Goal: Information Seeking & Learning: Learn about a topic

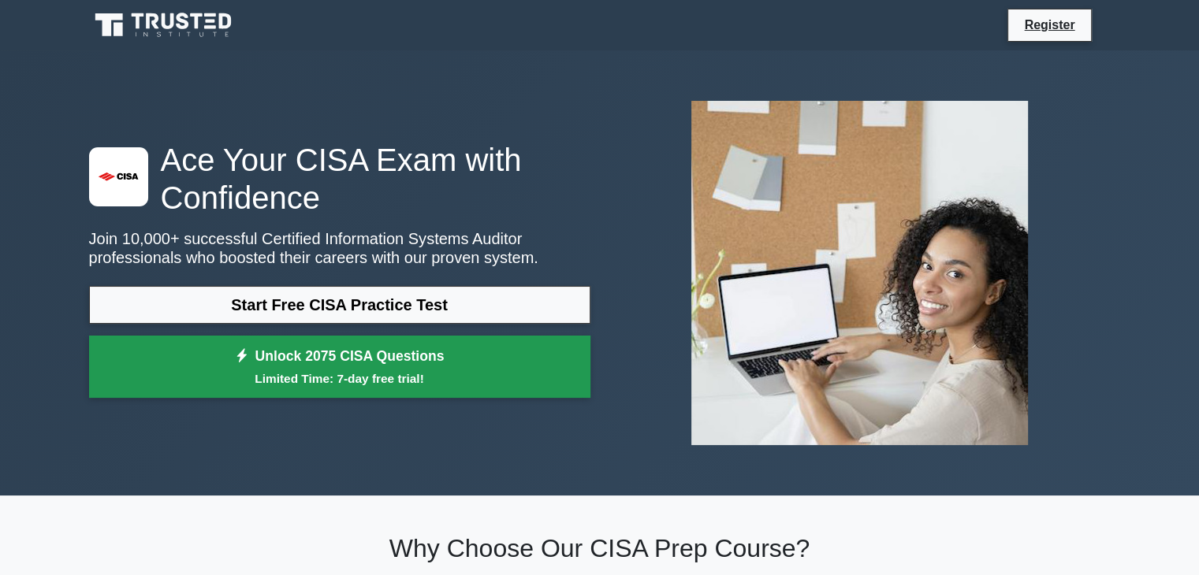
click at [363, 380] on small "Limited Time: 7-day free trial!" at bounding box center [340, 379] width 462 height 18
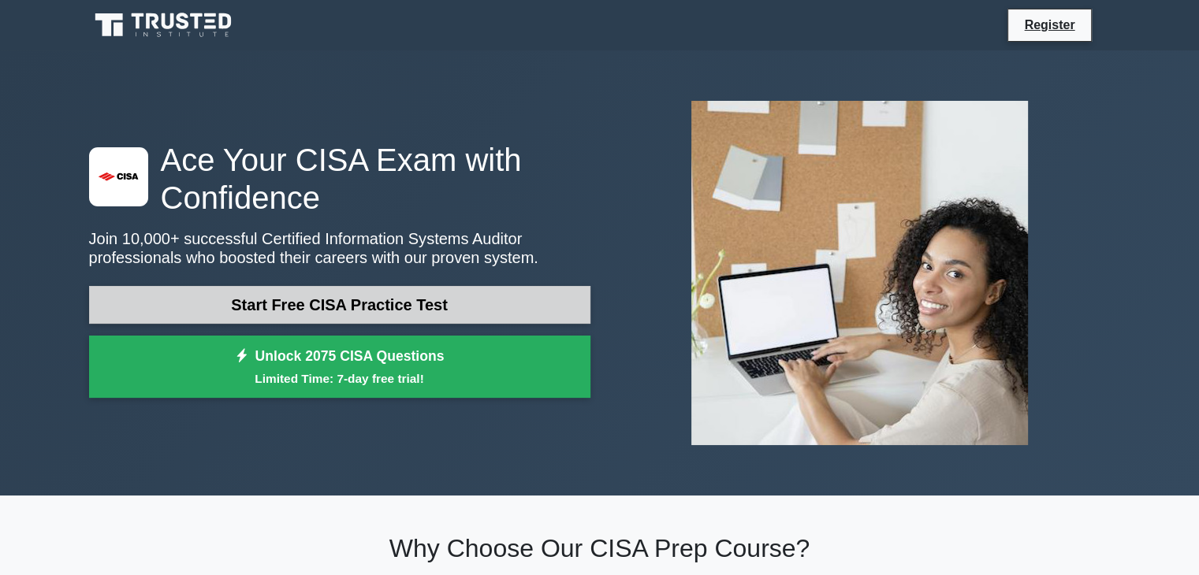
click at [240, 323] on link "Start Free CISA Practice Test" at bounding box center [339, 305] width 501 height 38
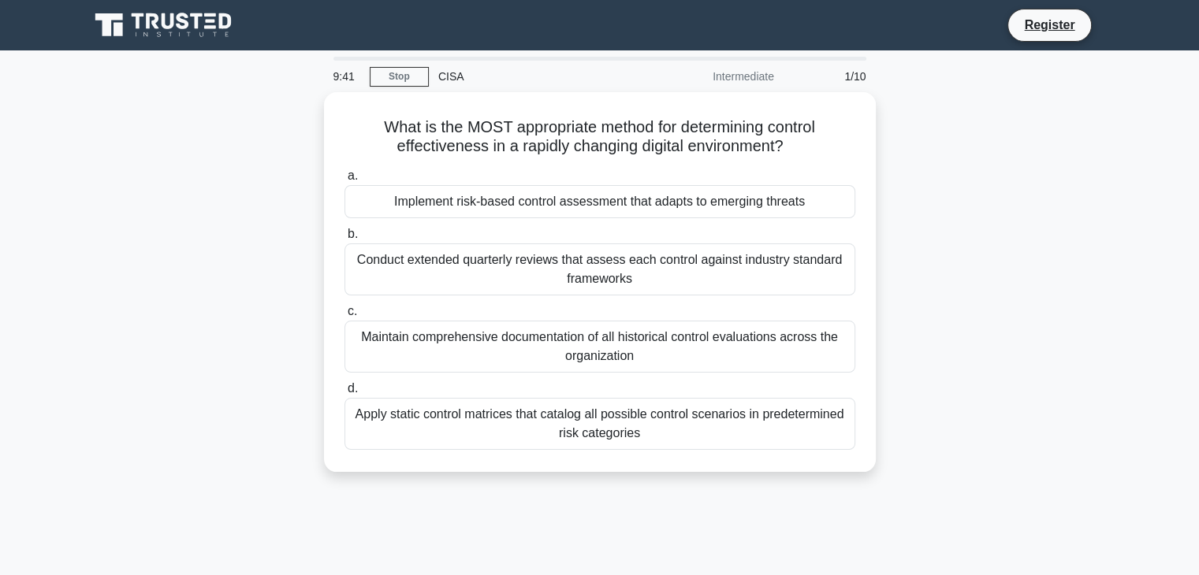
click at [717, 536] on div "9:41 Stop CISA Intermediate 1/10 What is the MOST appropriate method for determ…" at bounding box center [600, 451] width 1041 height 788
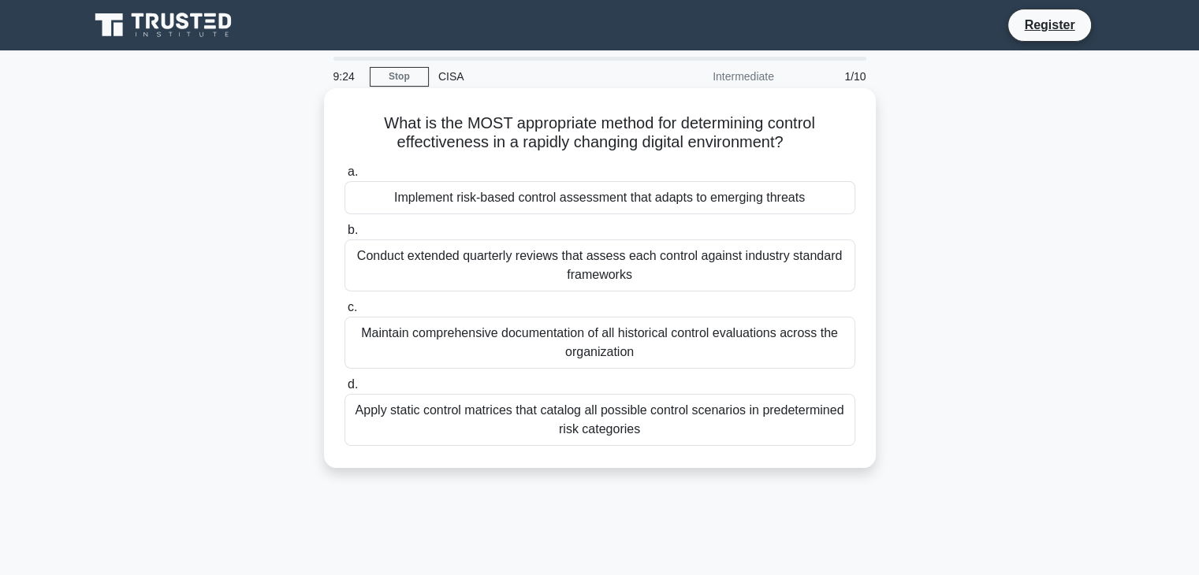
drag, startPoint x: 374, startPoint y: 125, endPoint x: 794, endPoint y: 442, distance: 525.7
click at [794, 442] on div "What is the MOST appropriate method for determining control effectiveness in a …" at bounding box center [599, 278] width 539 height 367
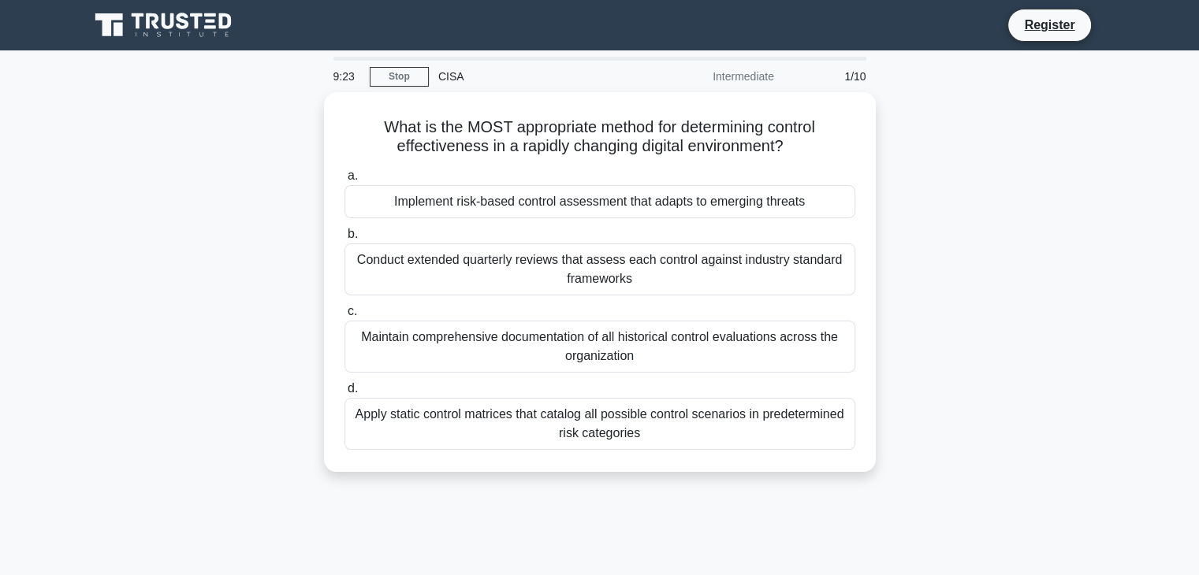
copy div "What is the MOST appropriate method for determining control effectiveness in a …"
click at [323, 95] on div "What is the MOST appropriate method for determining control effectiveness in a …" at bounding box center [600, 291] width 1041 height 399
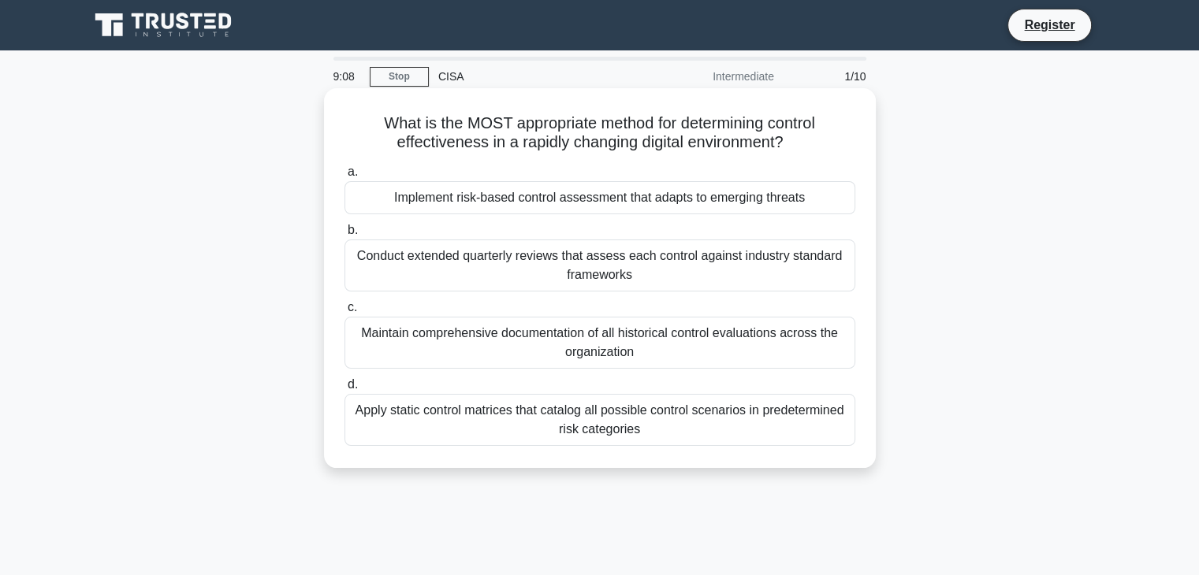
drag, startPoint x: 371, startPoint y: 118, endPoint x: 852, endPoint y: 137, distance: 481.3
click at [852, 137] on h5 "What is the MOST appropriate method for determining control effectiveness in a …" at bounding box center [600, 133] width 514 height 39
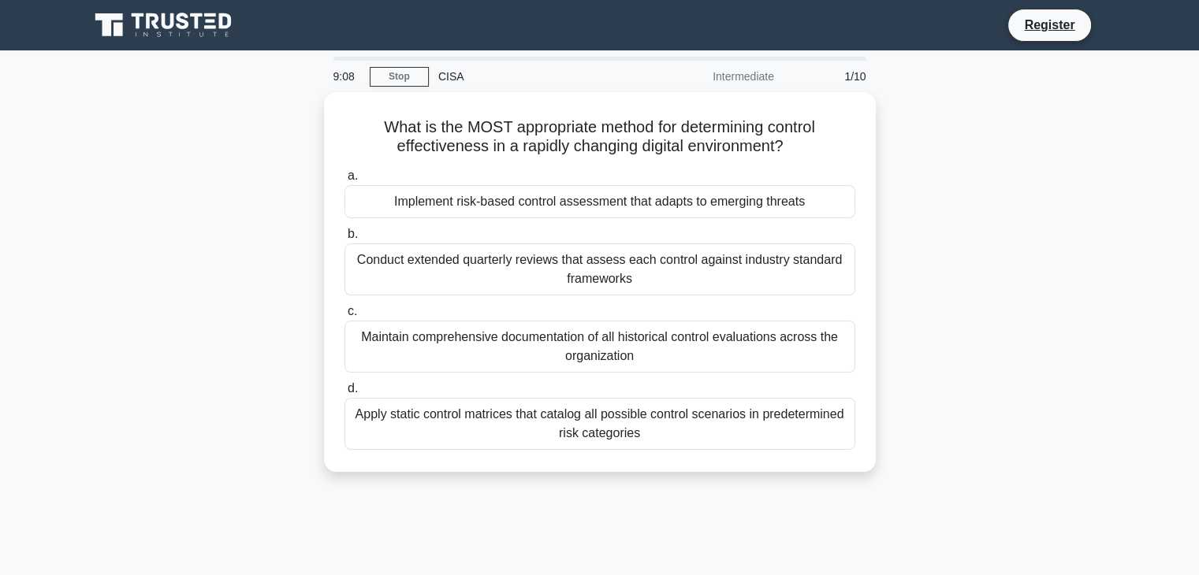
copy h5 "What is the MOST appropriate method for determining control effectiveness in a …"
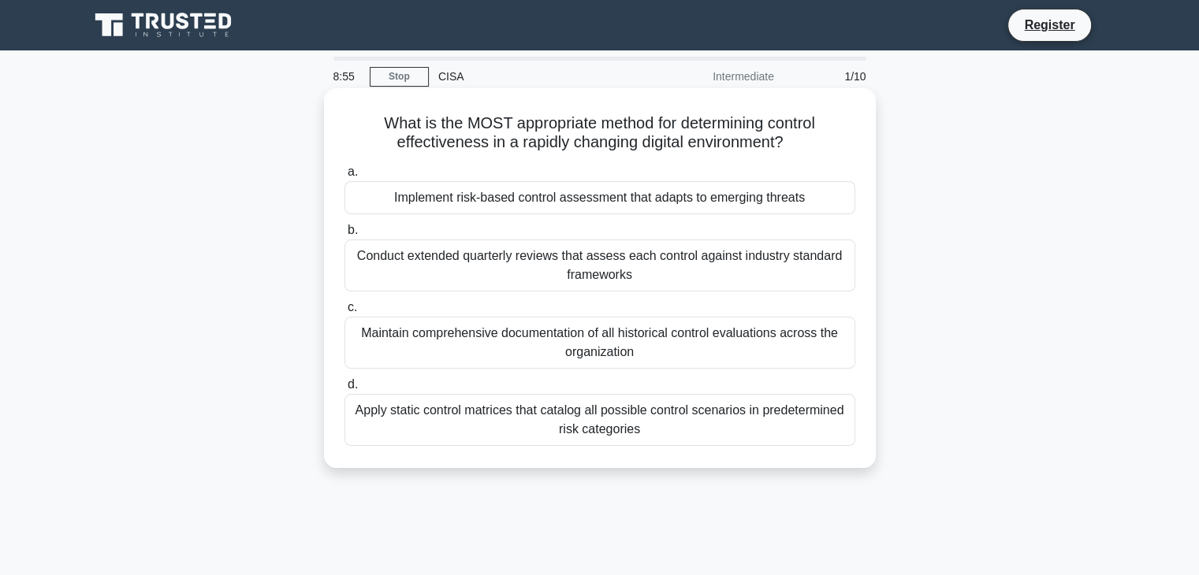
click at [436, 262] on div "Conduct extended quarterly reviews that assess each control against industry st…" at bounding box center [600, 266] width 511 height 52
click at [345, 236] on input "b. Conduct extended quarterly reviews that assess each control against industry…" at bounding box center [345, 230] width 0 height 10
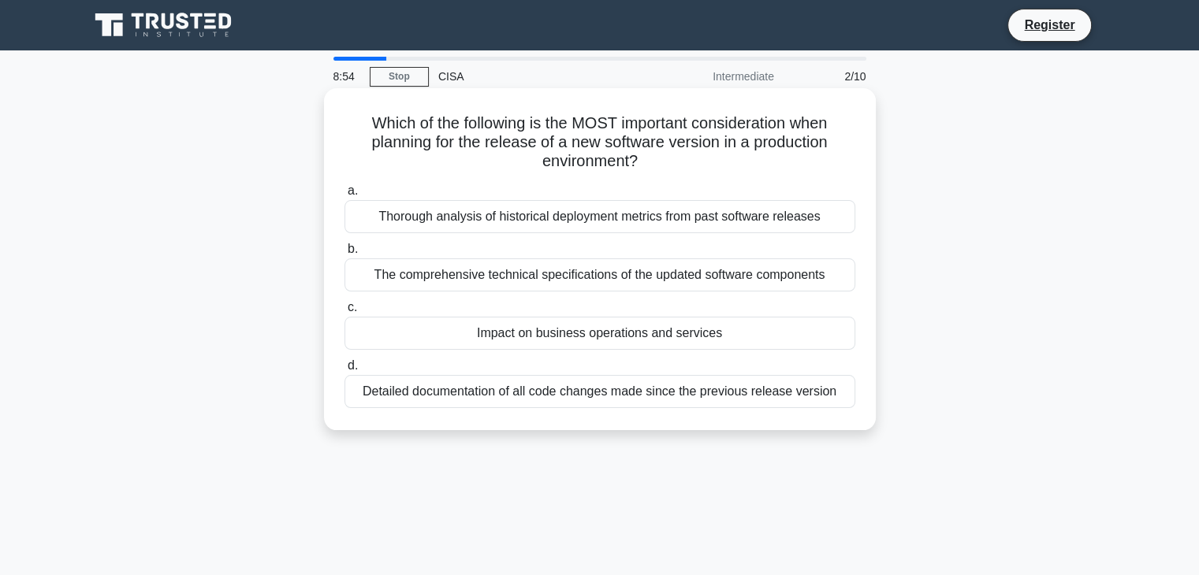
click at [441, 222] on div "Thorough analysis of historical deployment metrics from past software releases" at bounding box center [600, 216] width 511 height 33
click at [345, 196] on input "a. Thorough analysis of historical deployment metrics from past software releas…" at bounding box center [345, 191] width 0 height 10
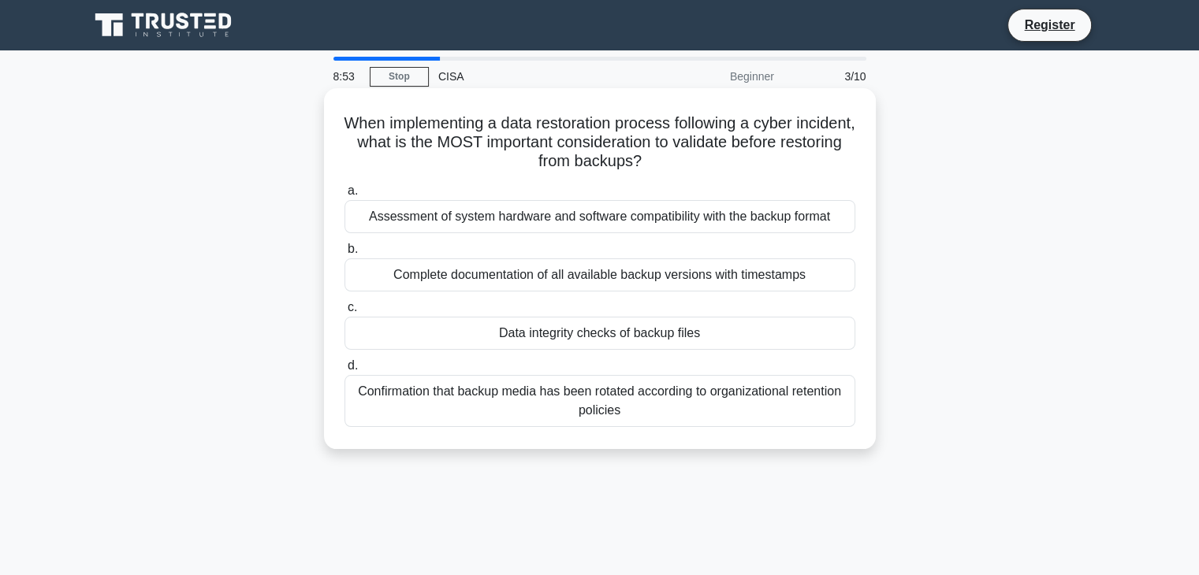
click at [449, 285] on div "Complete documentation of all available backup versions with timestamps" at bounding box center [600, 275] width 511 height 33
click at [345, 255] on input "b. Complete documentation of all available backup versions with timestamps" at bounding box center [345, 249] width 0 height 10
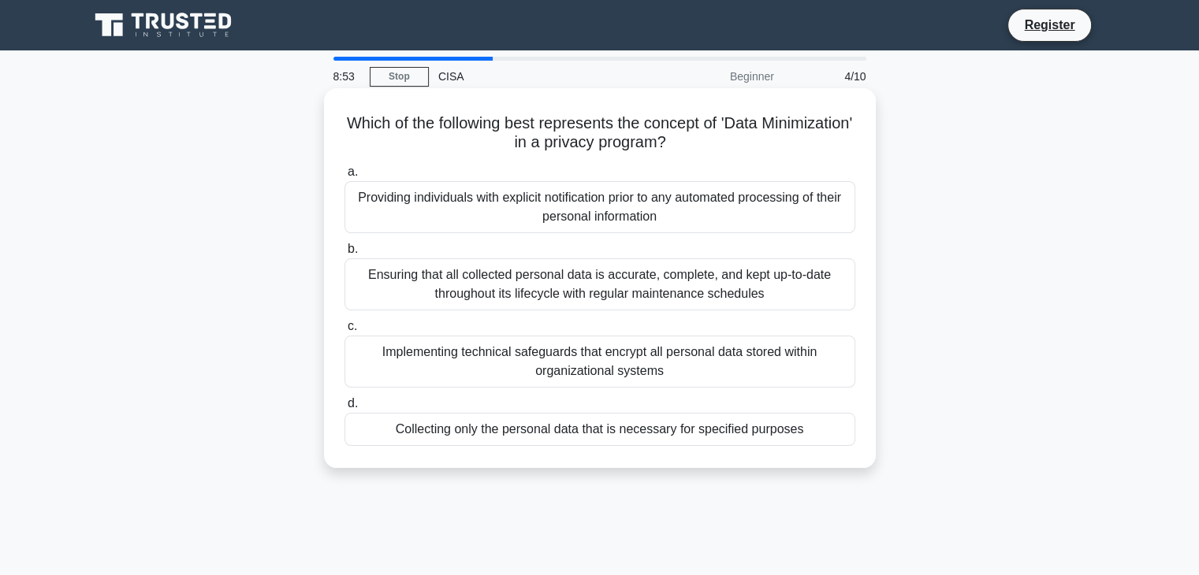
click at [483, 346] on div "Implementing technical safeguards that encrypt all personal data stored within …" at bounding box center [600, 362] width 511 height 52
click at [345, 332] on input "c. Implementing technical safeguards that encrypt all personal data stored with…" at bounding box center [345, 327] width 0 height 10
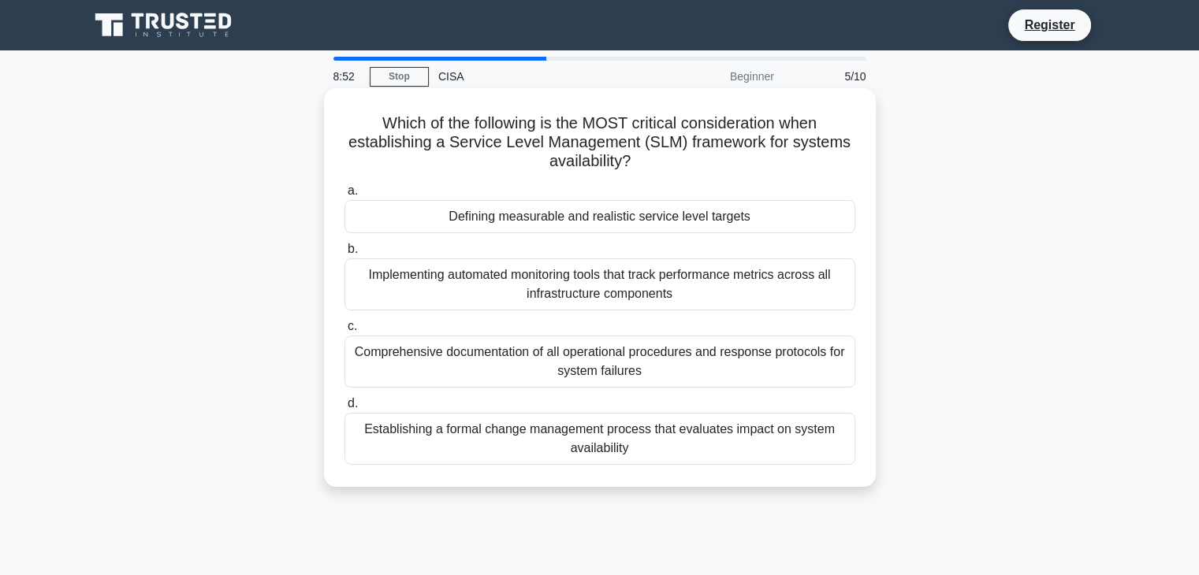
click at [505, 278] on div "Implementing automated monitoring tools that track performance metrics across a…" at bounding box center [600, 285] width 511 height 52
click at [345, 255] on input "b. Implementing automated monitoring tools that track performance metrics acros…" at bounding box center [345, 249] width 0 height 10
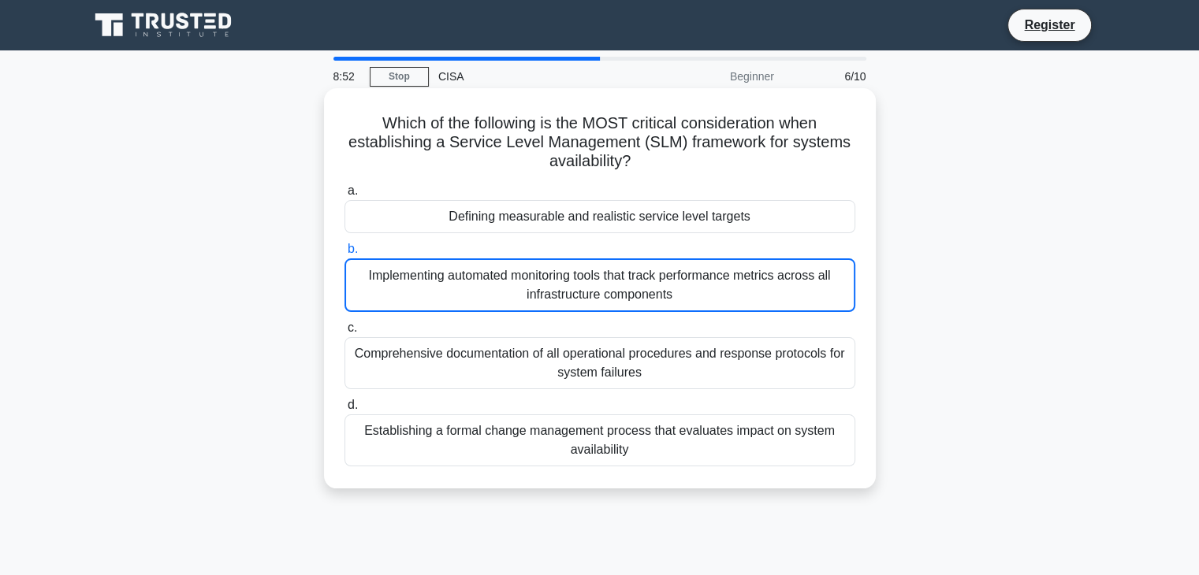
click at [503, 370] on div "Comprehensive documentation of all operational procedures and response protocol…" at bounding box center [600, 363] width 511 height 52
click at [345, 333] on input "c. Comprehensive documentation of all operational procedures and response proto…" at bounding box center [345, 328] width 0 height 10
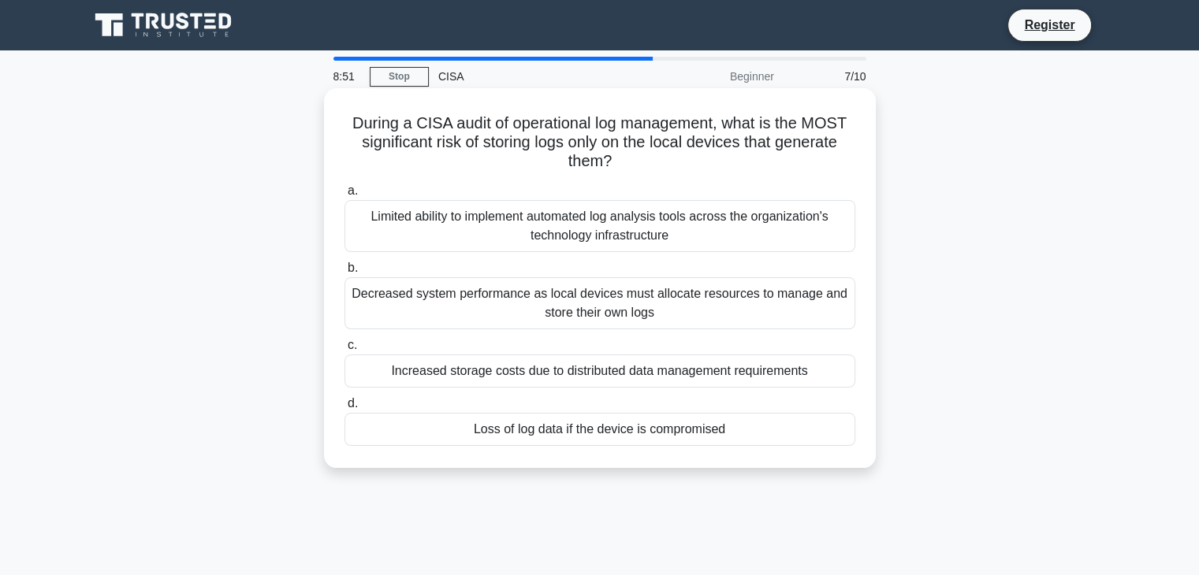
click at [505, 422] on div "Loss of log data if the device is compromised" at bounding box center [600, 429] width 511 height 33
click at [345, 409] on input "d. Loss of log data if the device is compromised" at bounding box center [345, 404] width 0 height 10
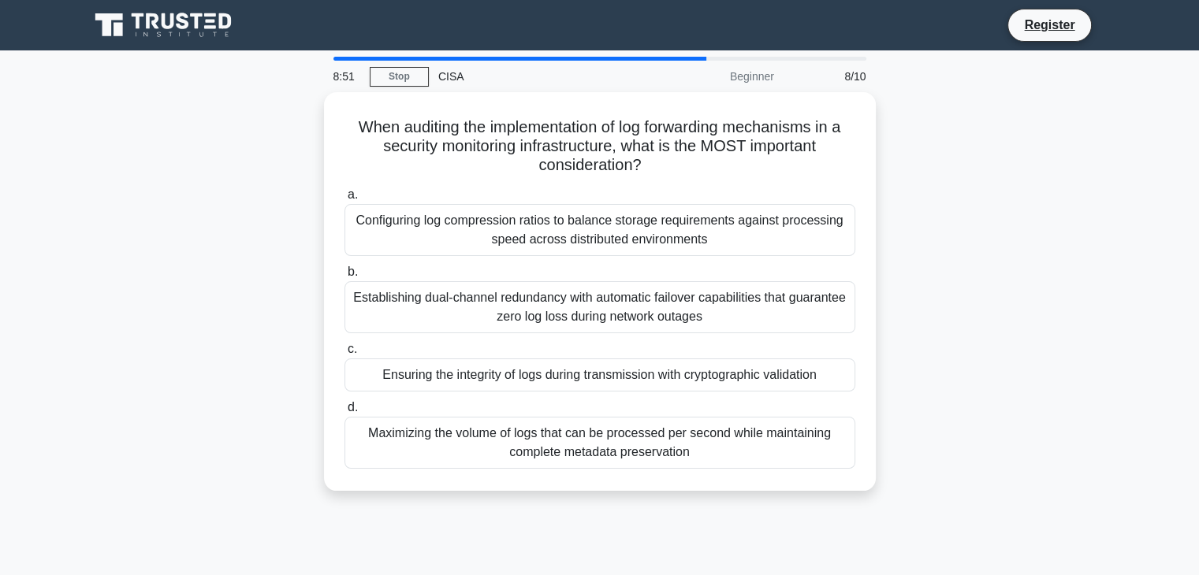
click at [539, 318] on div "Establishing dual-channel redundancy with automatic failover capabilities that …" at bounding box center [600, 307] width 511 height 52
click at [345, 277] on input "b. Establishing dual-channel redundancy with automatic failover capabilities th…" at bounding box center [345, 272] width 0 height 10
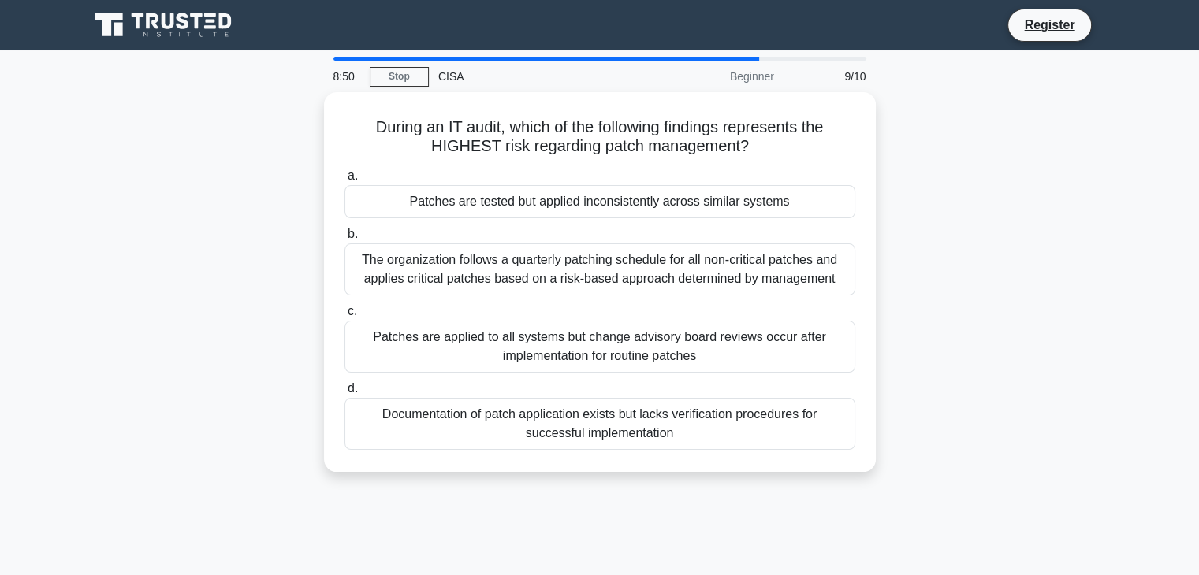
click at [561, 228] on label "b. The organization follows a quarterly patching schedule for all non-critical …" at bounding box center [600, 260] width 511 height 71
click at [345, 229] on input "b. The organization follows a quarterly patching schedule for all non-critical …" at bounding box center [345, 234] width 0 height 10
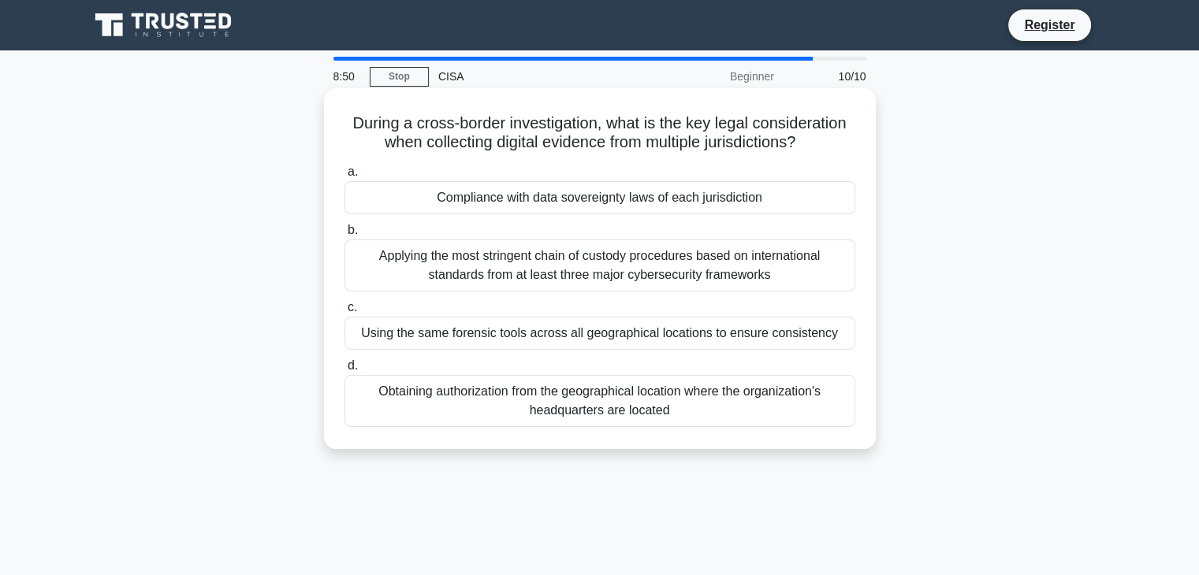
click at [571, 212] on div "Compliance with data sovereignty laws of each jurisdiction" at bounding box center [600, 197] width 511 height 33
click at [345, 177] on input "a. Compliance with data sovereignty laws of each jurisdiction" at bounding box center [345, 172] width 0 height 10
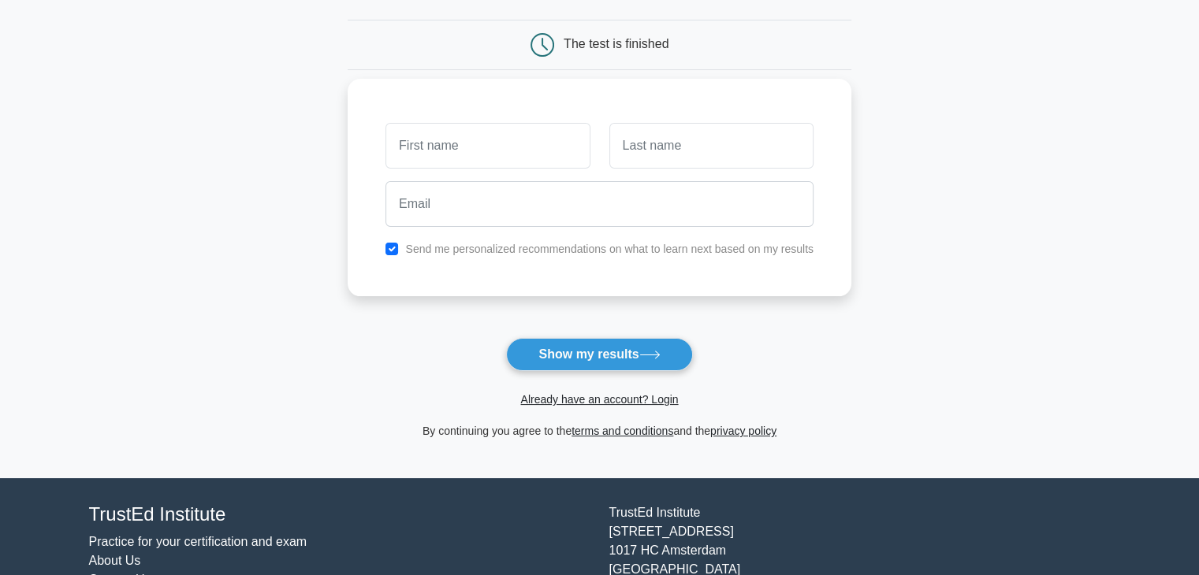
scroll to position [137, 0]
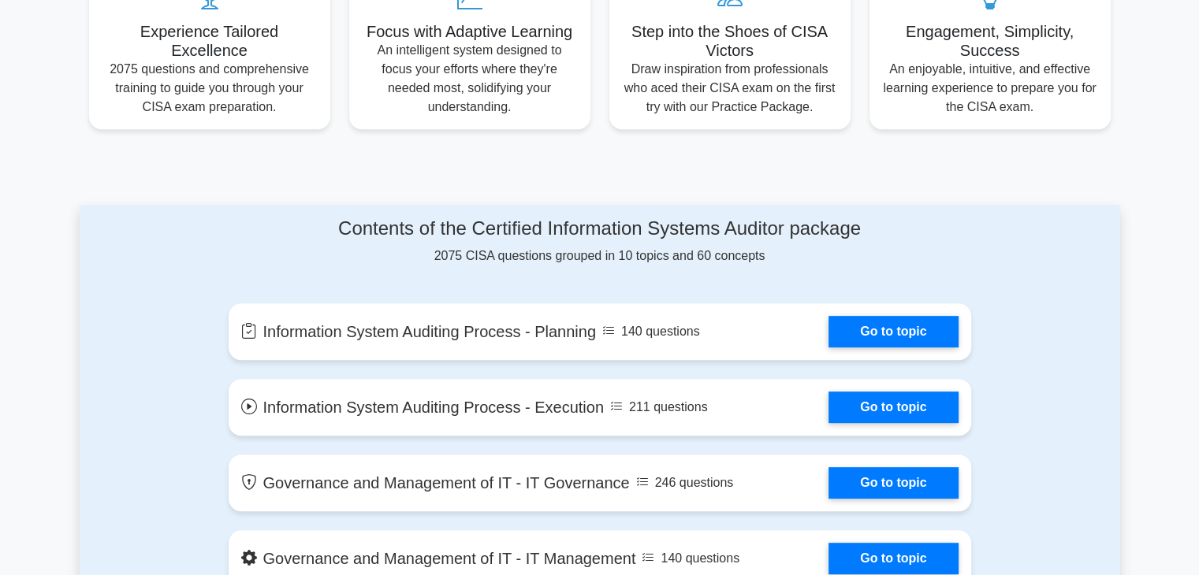
scroll to position [788, 0]
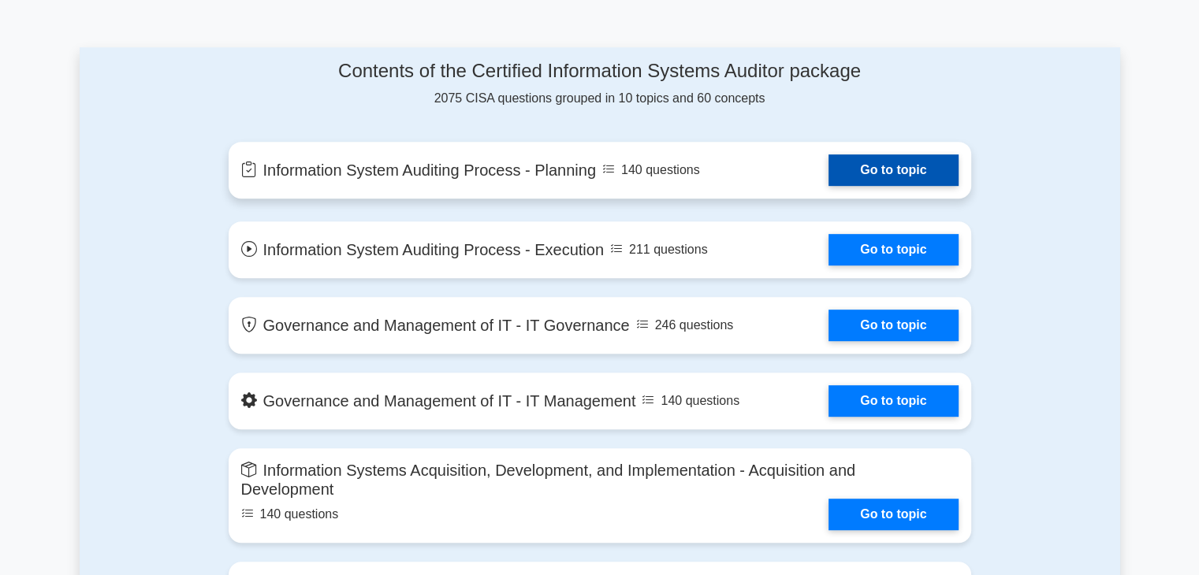
drag, startPoint x: 841, startPoint y: 192, endPoint x: 891, endPoint y: 184, distance: 50.4
click at [841, 186] on link "Go to topic" at bounding box center [893, 171] width 129 height 32
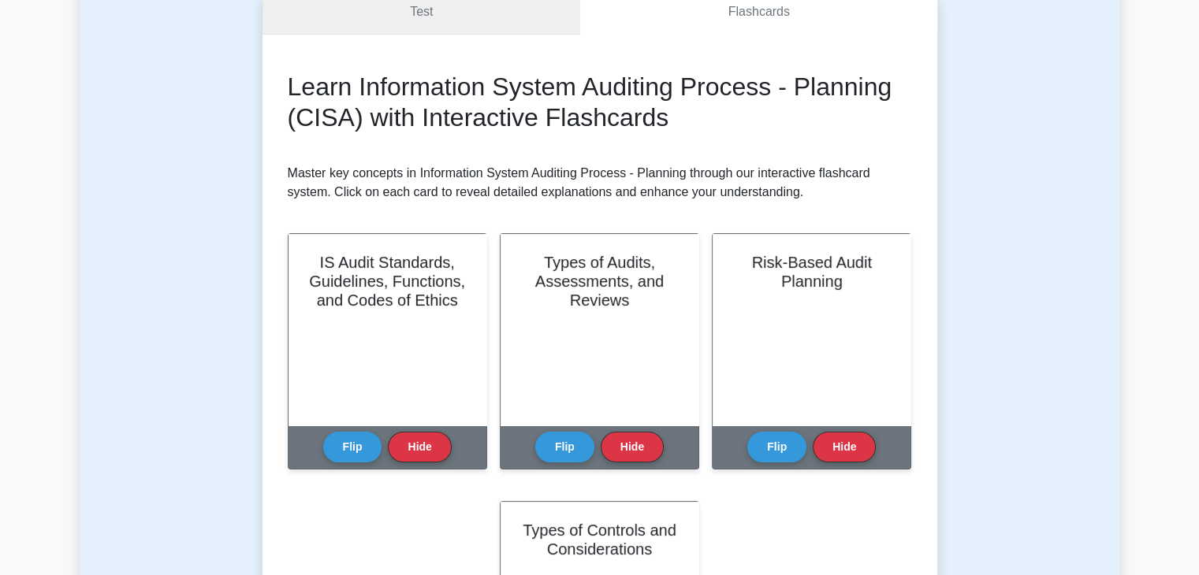
scroll to position [79, 0]
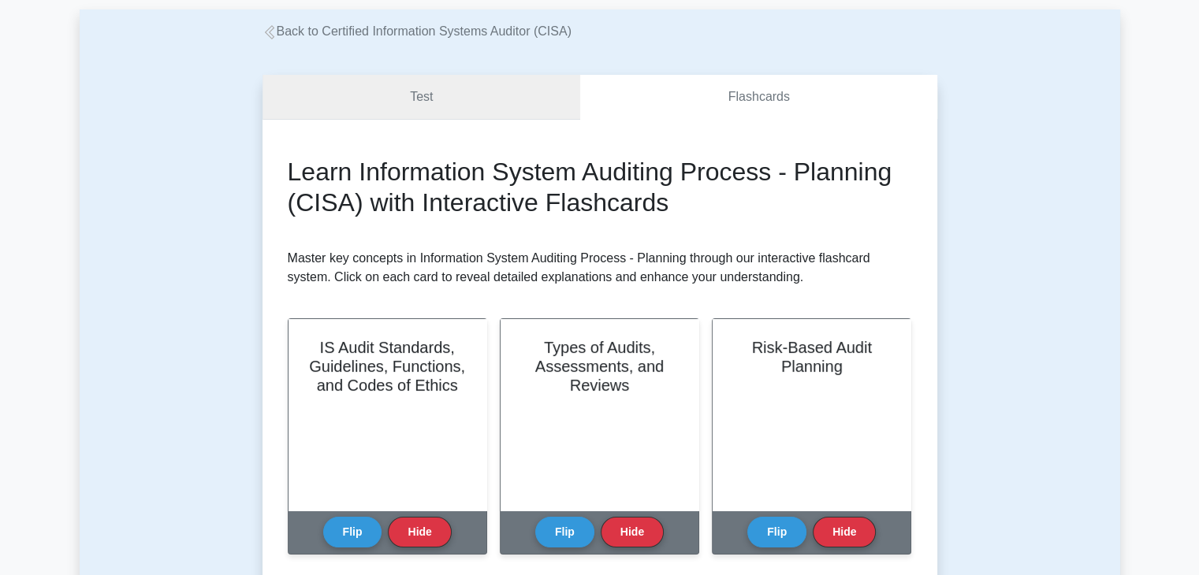
click at [463, 89] on link "Test" at bounding box center [422, 97] width 318 height 45
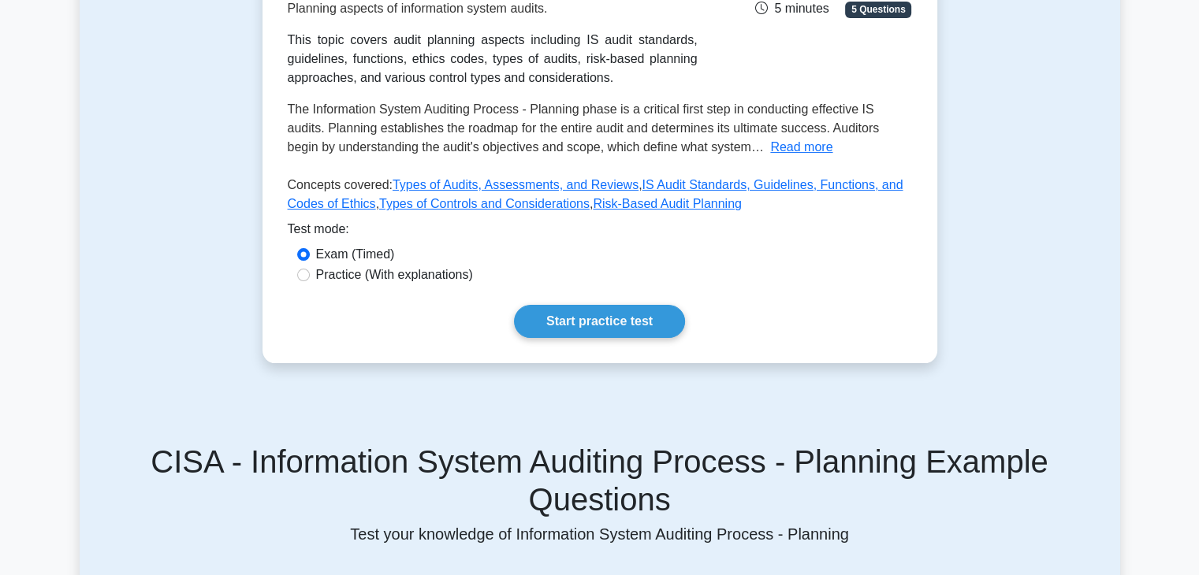
scroll to position [315, 0]
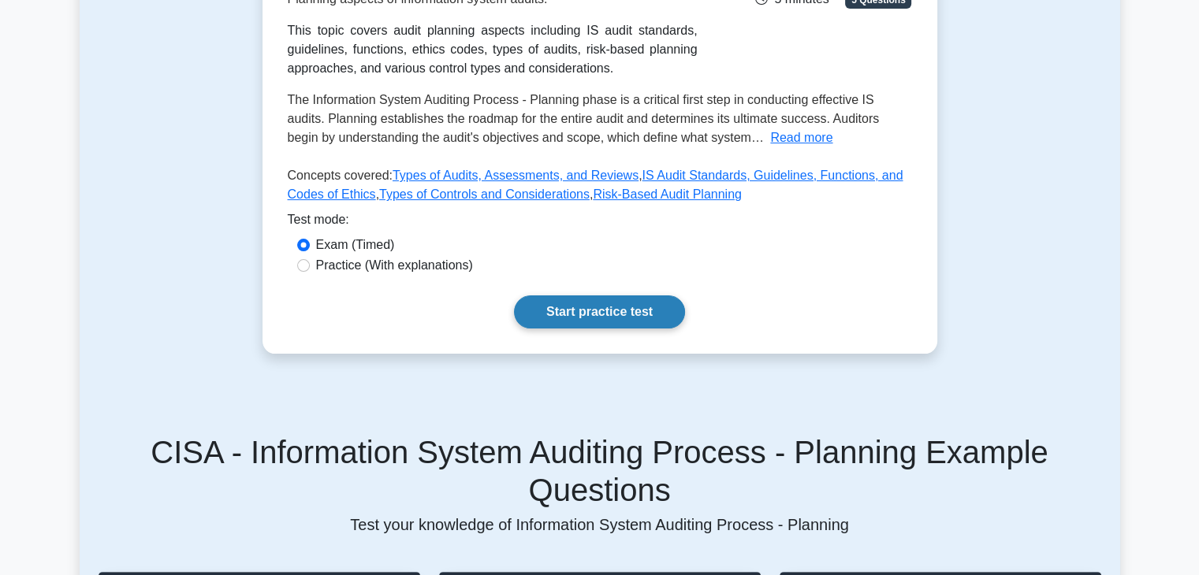
click at [578, 315] on link "Start practice test" at bounding box center [599, 312] width 171 height 33
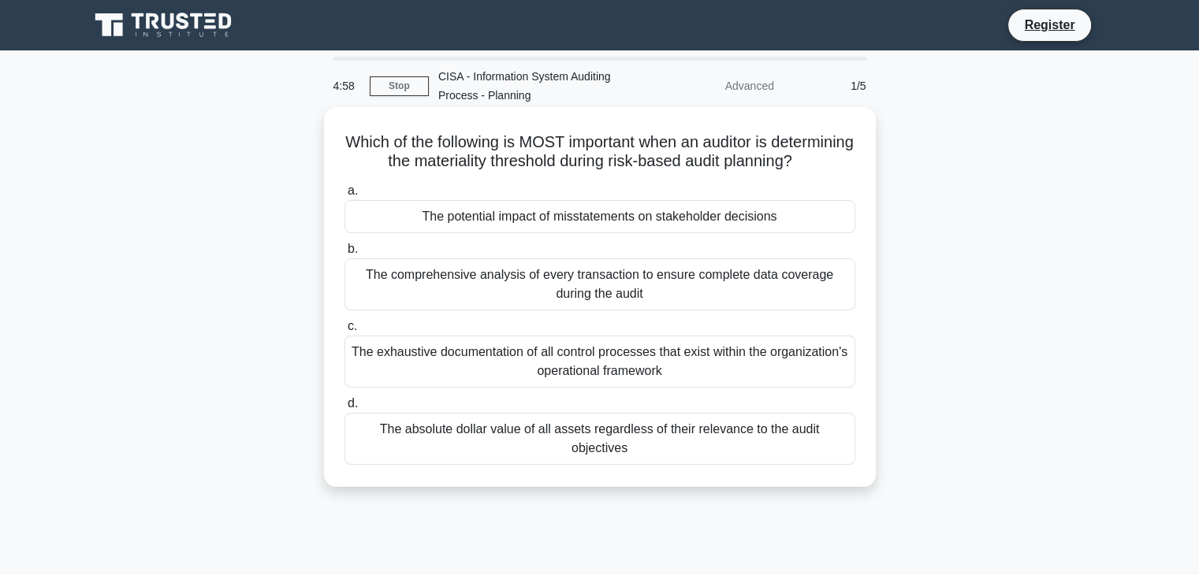
click at [523, 233] on div "The potential impact of misstatements on stakeholder decisions" at bounding box center [600, 216] width 511 height 33
click at [345, 196] on input "a. The potential impact of misstatements on stakeholder decisions" at bounding box center [345, 191] width 0 height 10
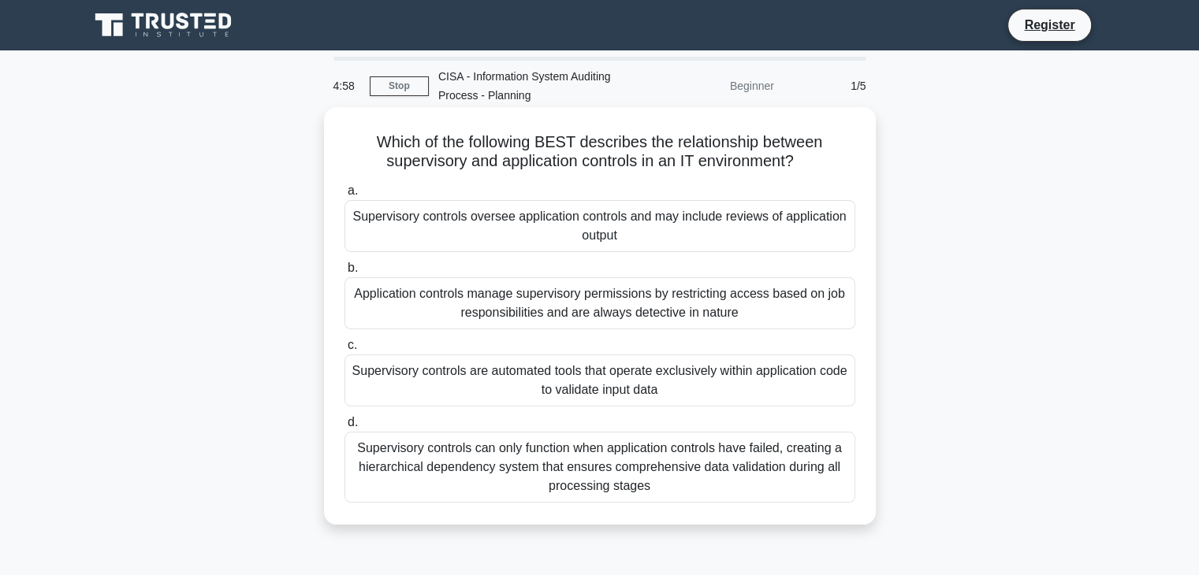
click at [512, 308] on div "Application controls manage supervisory permissions by restricting access based…" at bounding box center [600, 303] width 511 height 52
click at [345, 274] on input "b. Application controls manage supervisory permissions by restricting access ba…" at bounding box center [345, 268] width 0 height 10
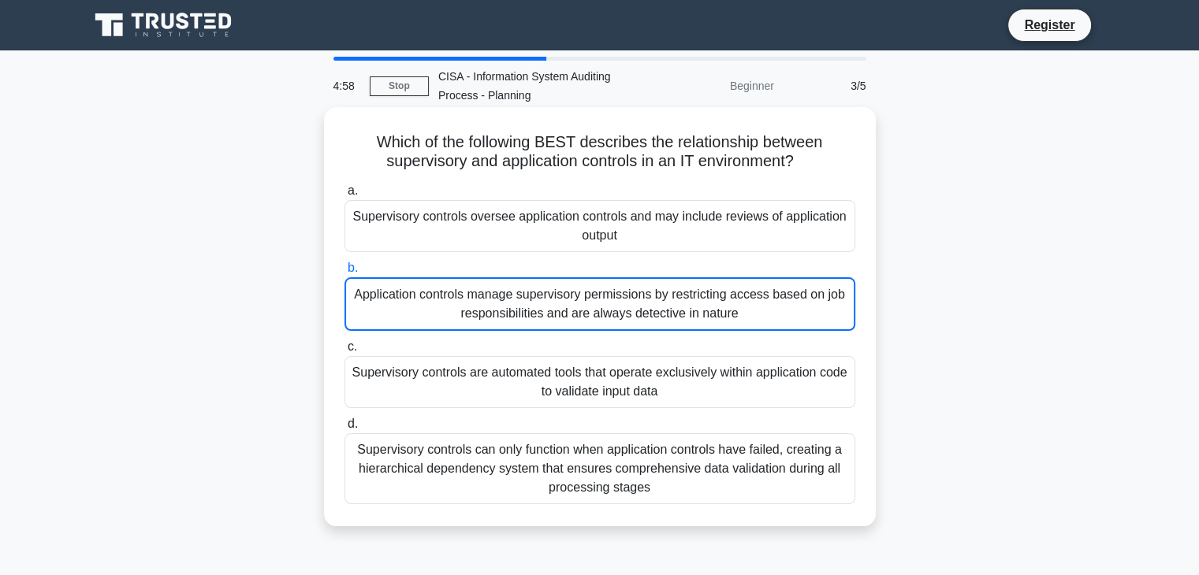
click at [511, 350] on label "c. Supervisory controls are automated tools that operate exclusively within app…" at bounding box center [600, 372] width 511 height 71
click at [345, 350] on input "c. Supervisory controls are automated tools that operate exclusively within app…" at bounding box center [345, 347] width 0 height 10
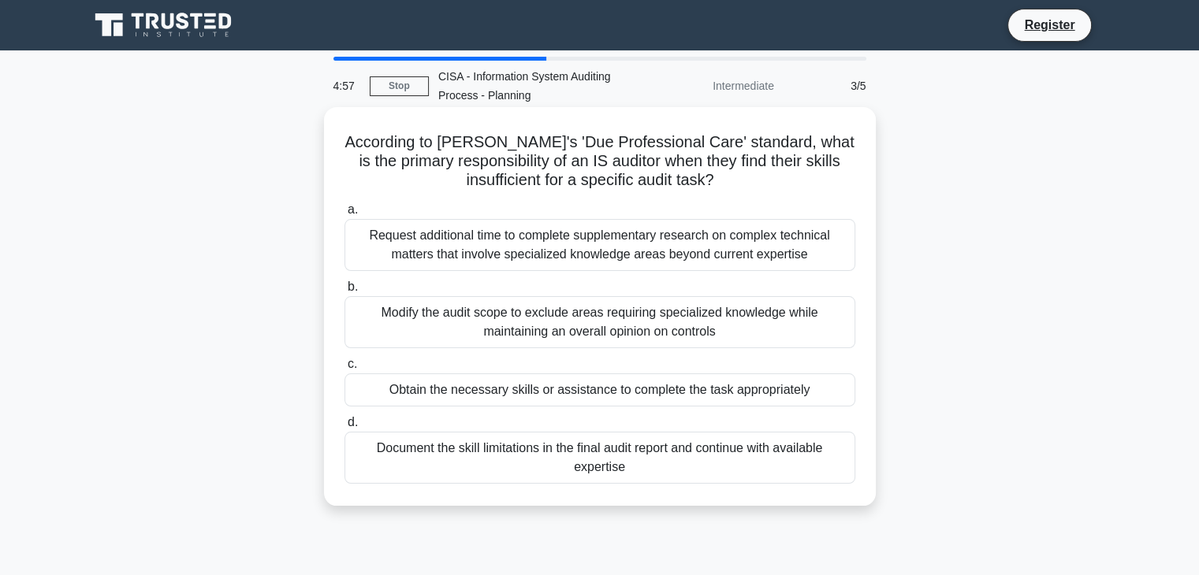
click at [478, 385] on div "Obtain the necessary skills or assistance to complete the task appropriately" at bounding box center [600, 390] width 511 height 33
click at [345, 370] on input "c. Obtain the necessary skills or assistance to complete the task appropriately" at bounding box center [345, 364] width 0 height 10
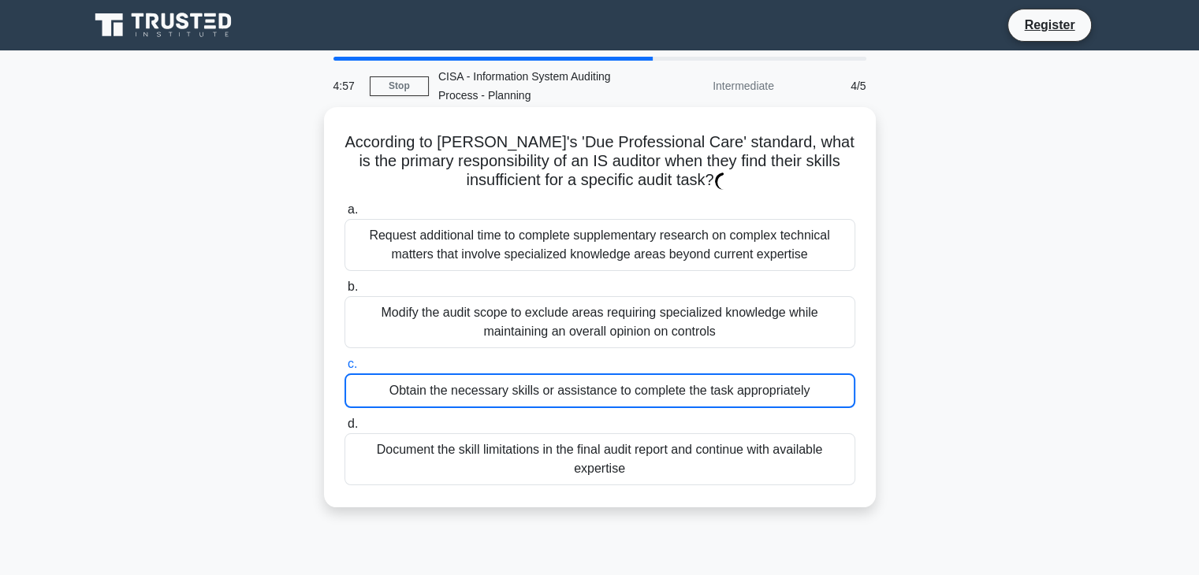
click at [476, 407] on div "Obtain the necessary skills or assistance to complete the task appropriately" at bounding box center [600, 391] width 511 height 35
click at [345, 370] on input "c. Obtain the necessary skills or assistance to complete the task appropriately" at bounding box center [345, 364] width 0 height 10
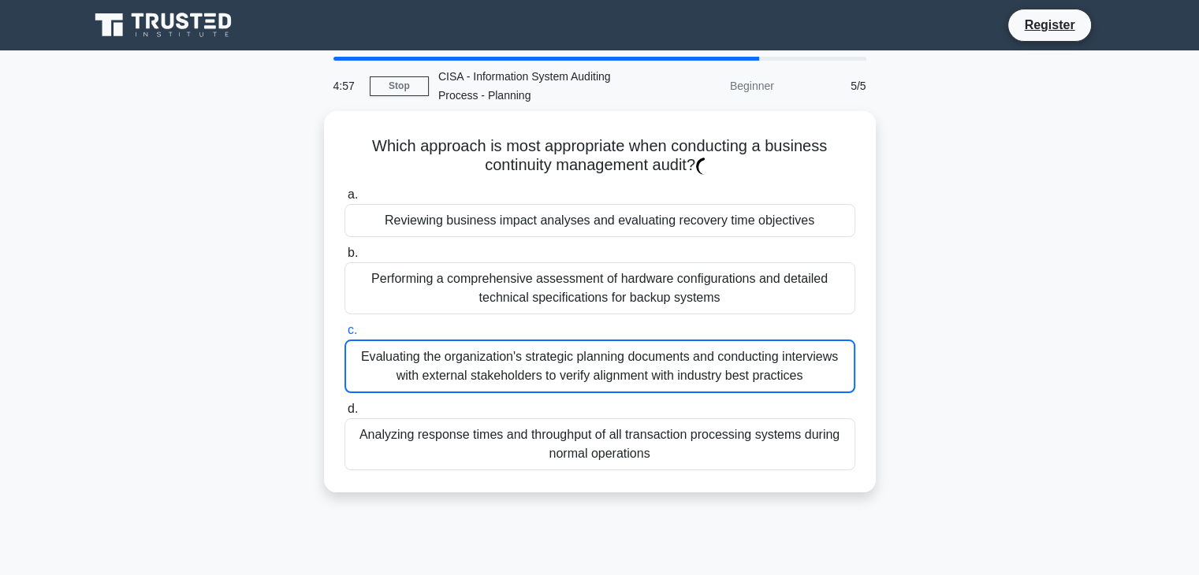
click at [496, 333] on label "c. Evaluating the organization's strategic planning documents and conducting in…" at bounding box center [600, 357] width 511 height 73
click at [345, 333] on input "c. Evaluating the organization's strategic planning documents and conducting in…" at bounding box center [345, 331] width 0 height 10
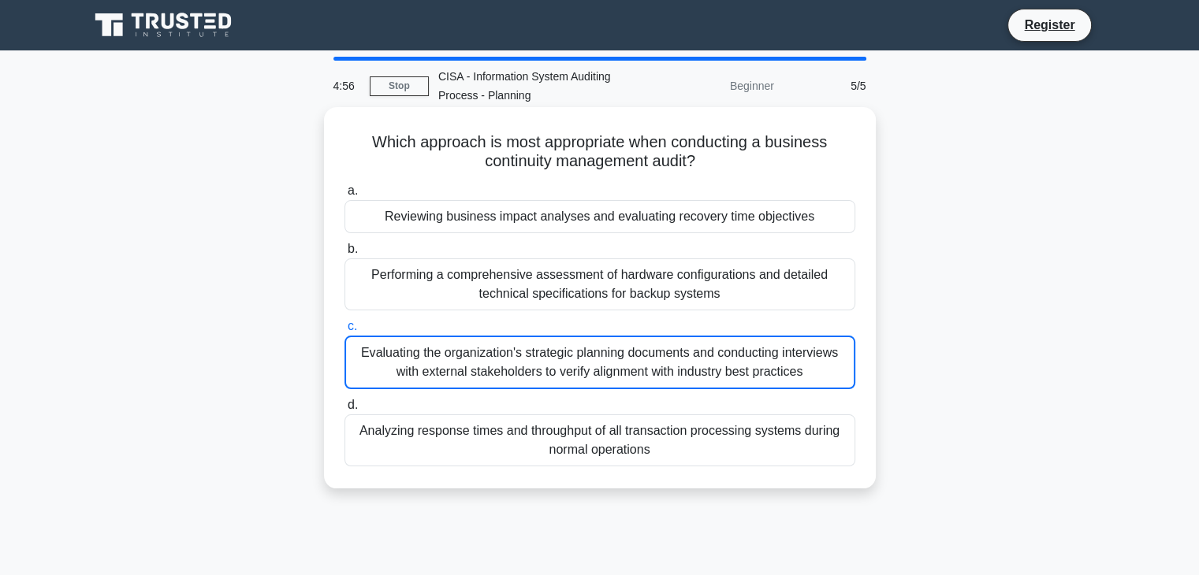
click at [521, 281] on div "Performing a comprehensive assessment of hardware configurations and detailed t…" at bounding box center [600, 285] width 511 height 52
click at [345, 255] on input "b. Performing a comprehensive assessment of hardware configurations and detaile…" at bounding box center [345, 249] width 0 height 10
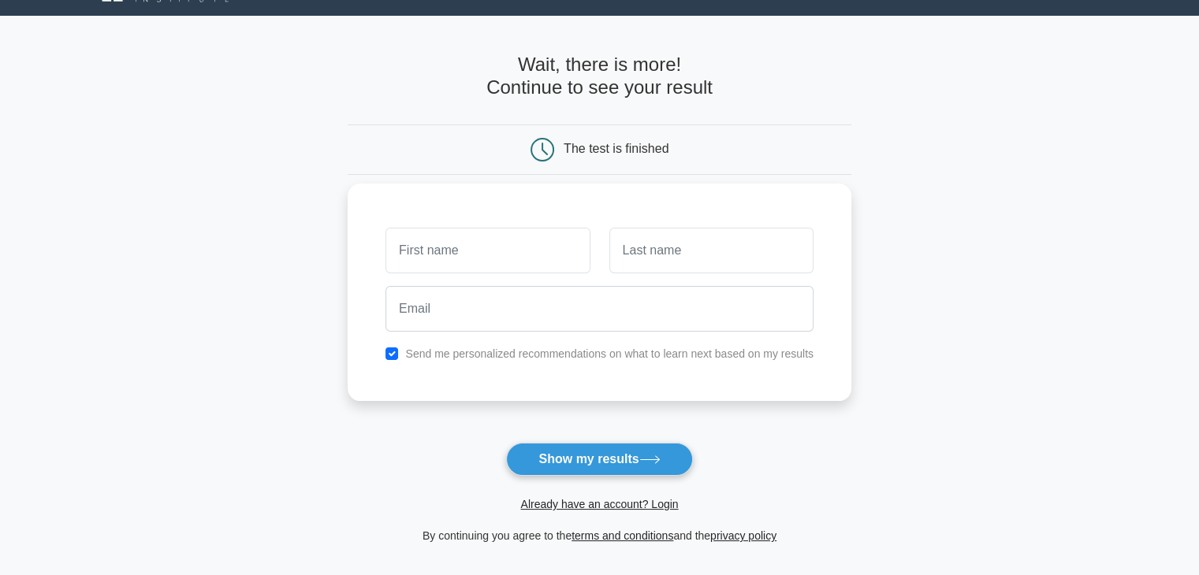
scroll to position [216, 0]
